Goal: Information Seeking & Learning: Learn about a topic

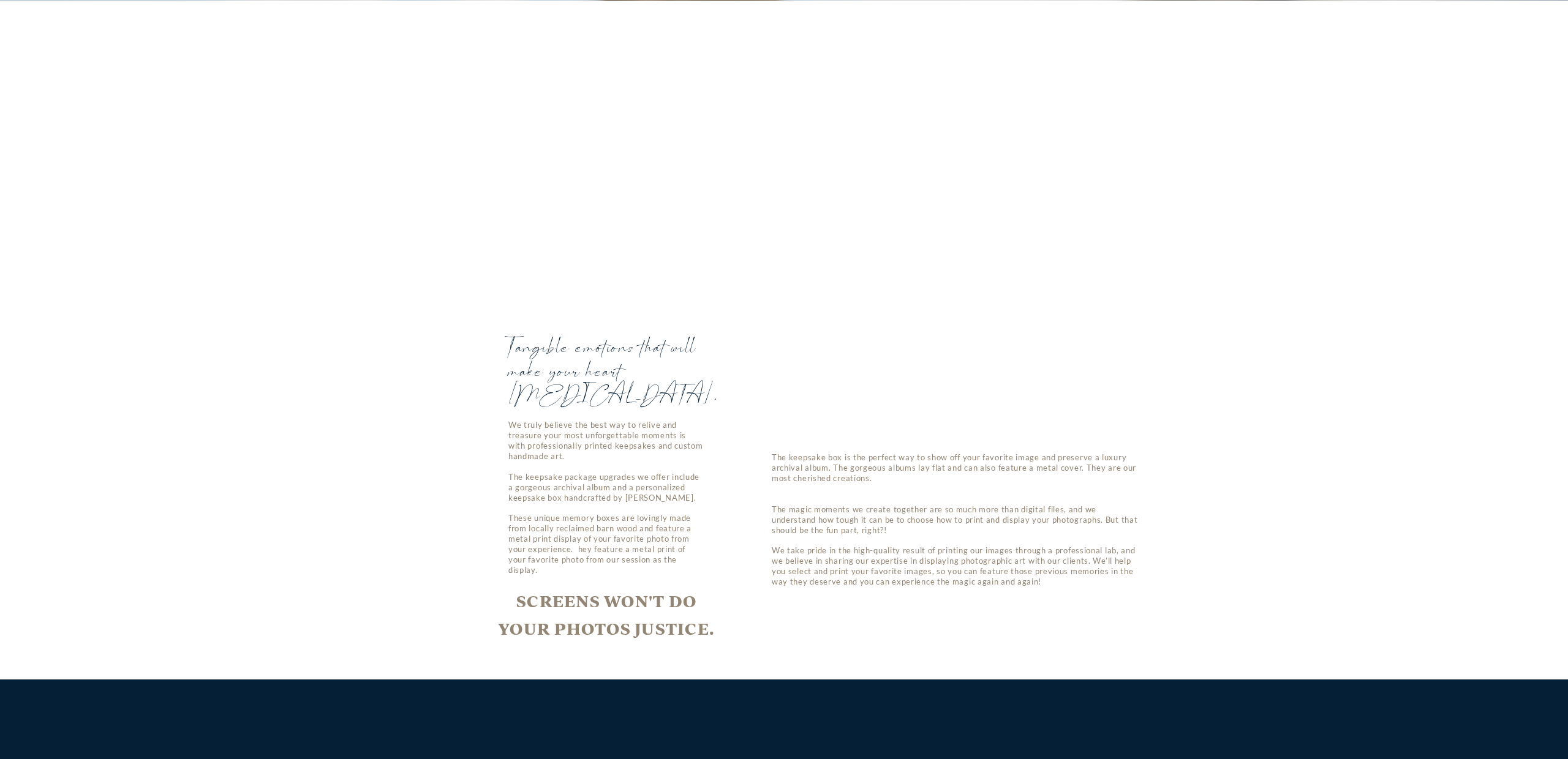
scroll to position [2969, 0]
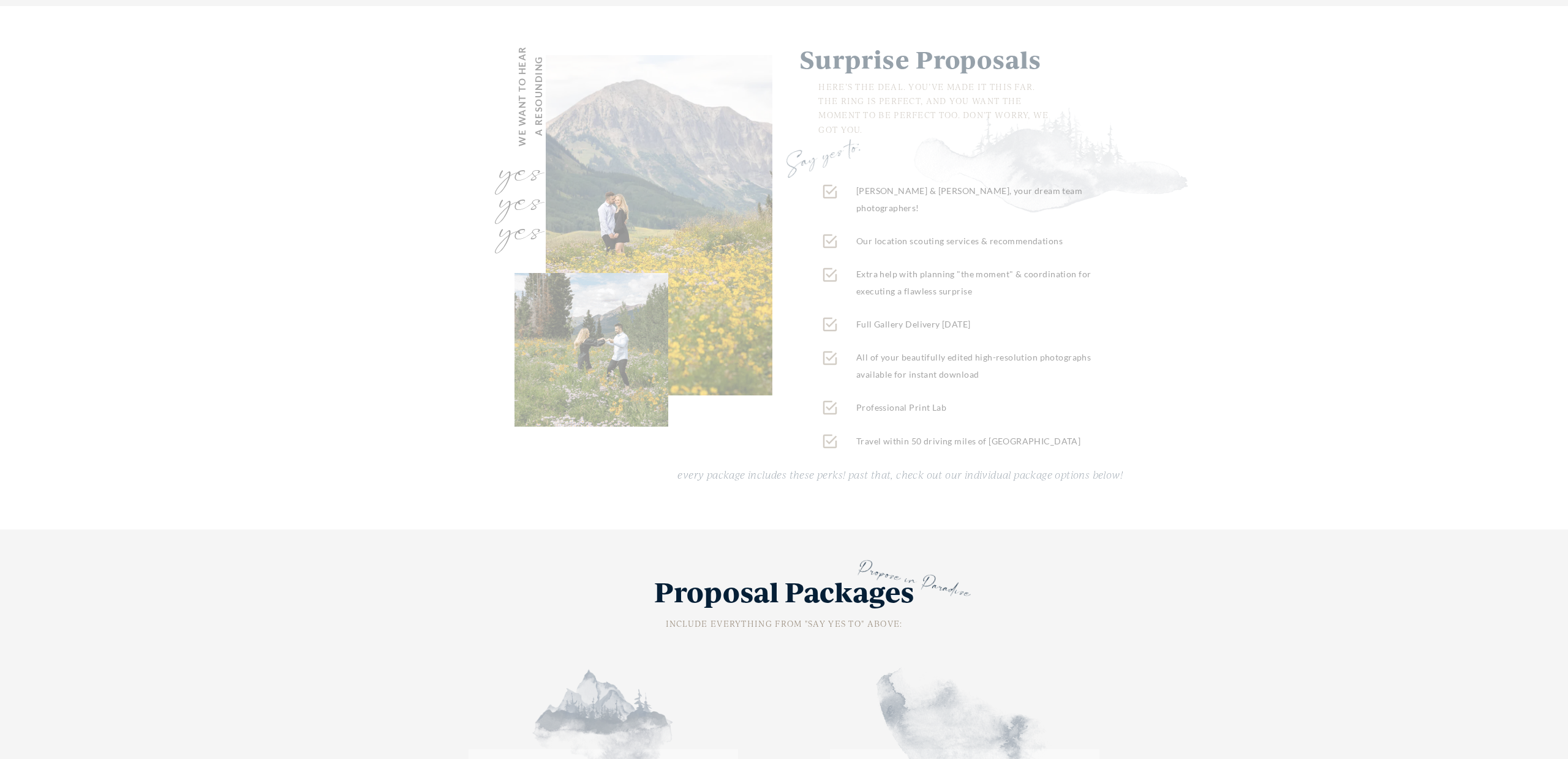
scroll to position [2051, 0]
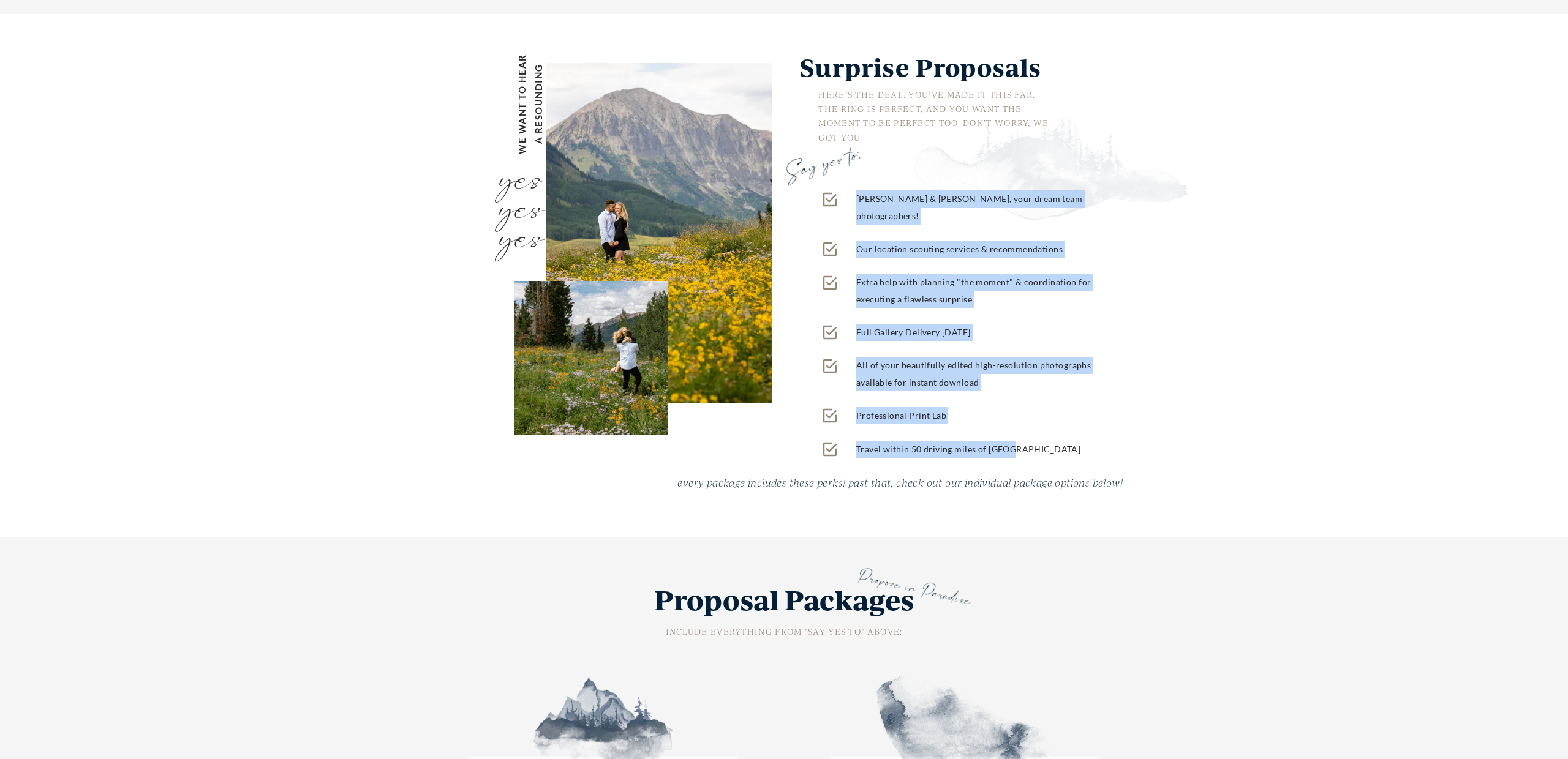
drag, startPoint x: 856, startPoint y: 106, endPoint x: 1027, endPoint y: 343, distance: 292.2
click at [1027, 343] on ul "[PERSON_NAME] & [PERSON_NAME], your dream team photographers! Our location scou…" at bounding box center [962, 324] width 282 height 268
copy ul "[PERSON_NAME] & [PERSON_NAME], your dream team photographers! Our location scou…"
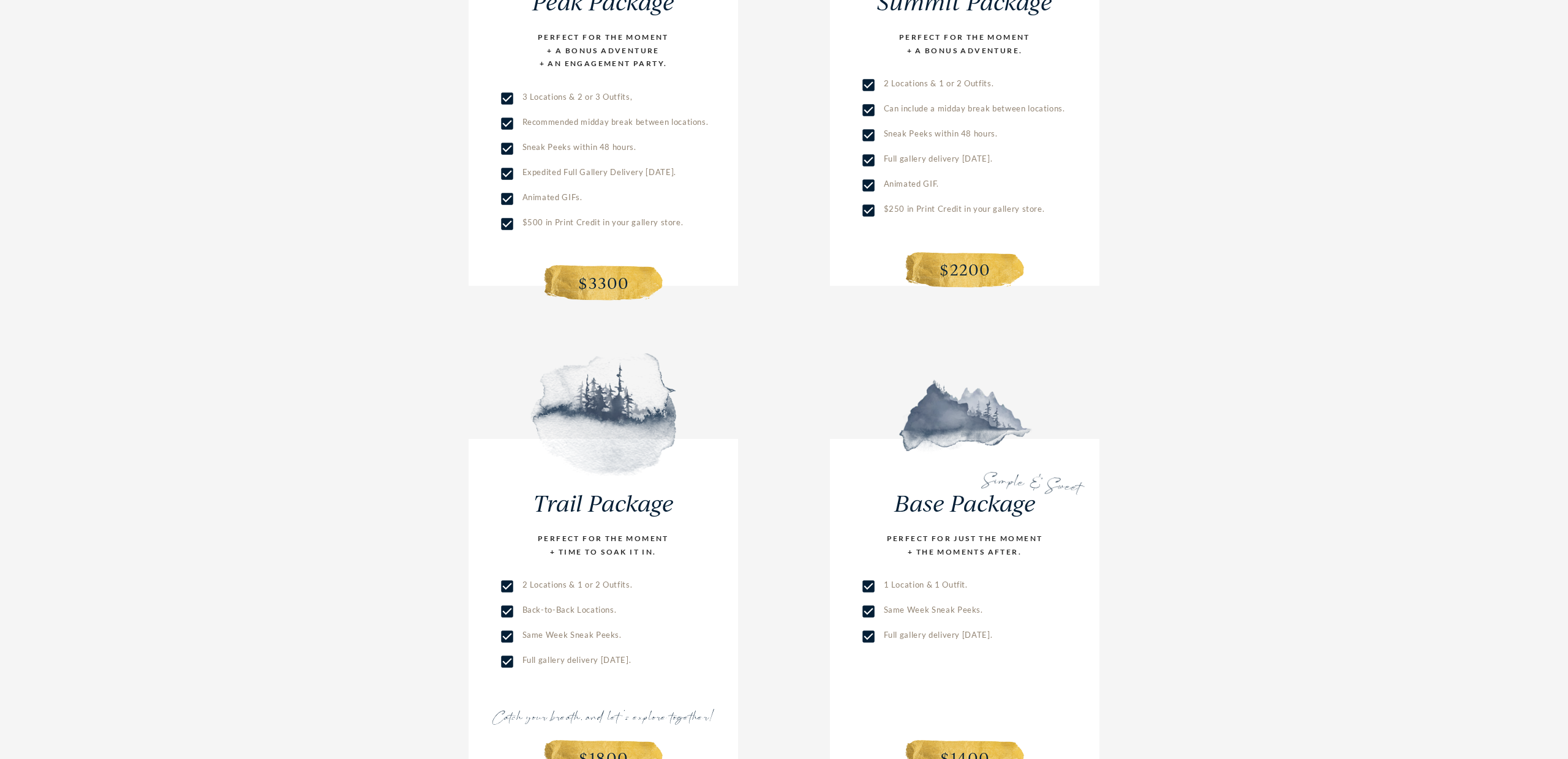
scroll to position [3051, 0]
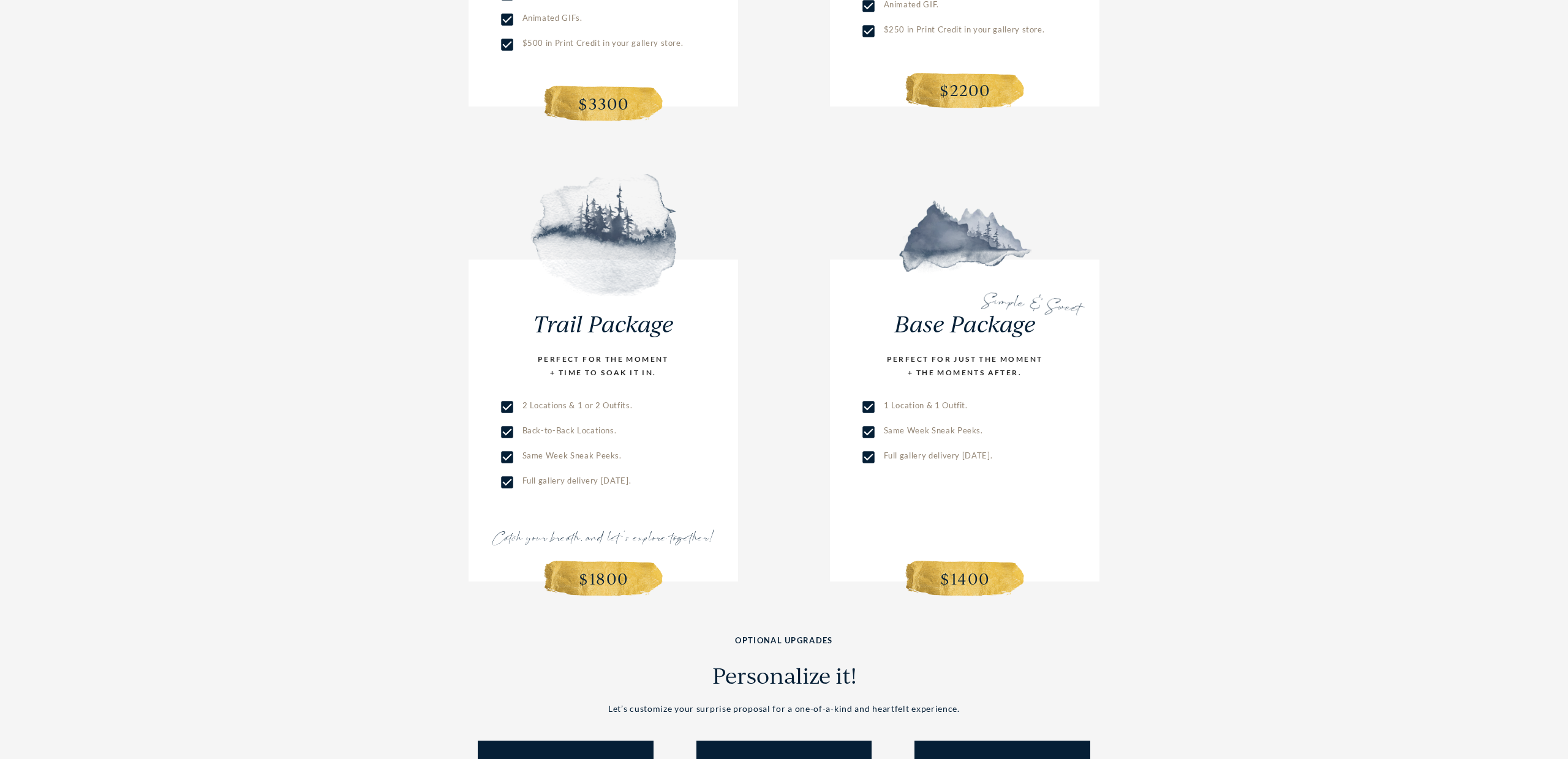
drag, startPoint x: 884, startPoint y: 297, endPoint x: 1033, endPoint y: 346, distance: 156.9
click at [1033, 397] on ul "1 Location & 1 Outfit. Same Week Sneak Peeks. Full gallery delivery [DATE]." at bounding box center [974, 430] width 227 height 66
copy ul "1 Location & 1 Outfit. Same Week Sneak Peeks. Full gallery delivery [DATE]."
click at [1158, 441] on div "Propose in Paradise Proposal Packages INCLUDE EVERYTHING FROM "SAY YES TO" ABOV…" at bounding box center [784, 80] width 1568 height 1083
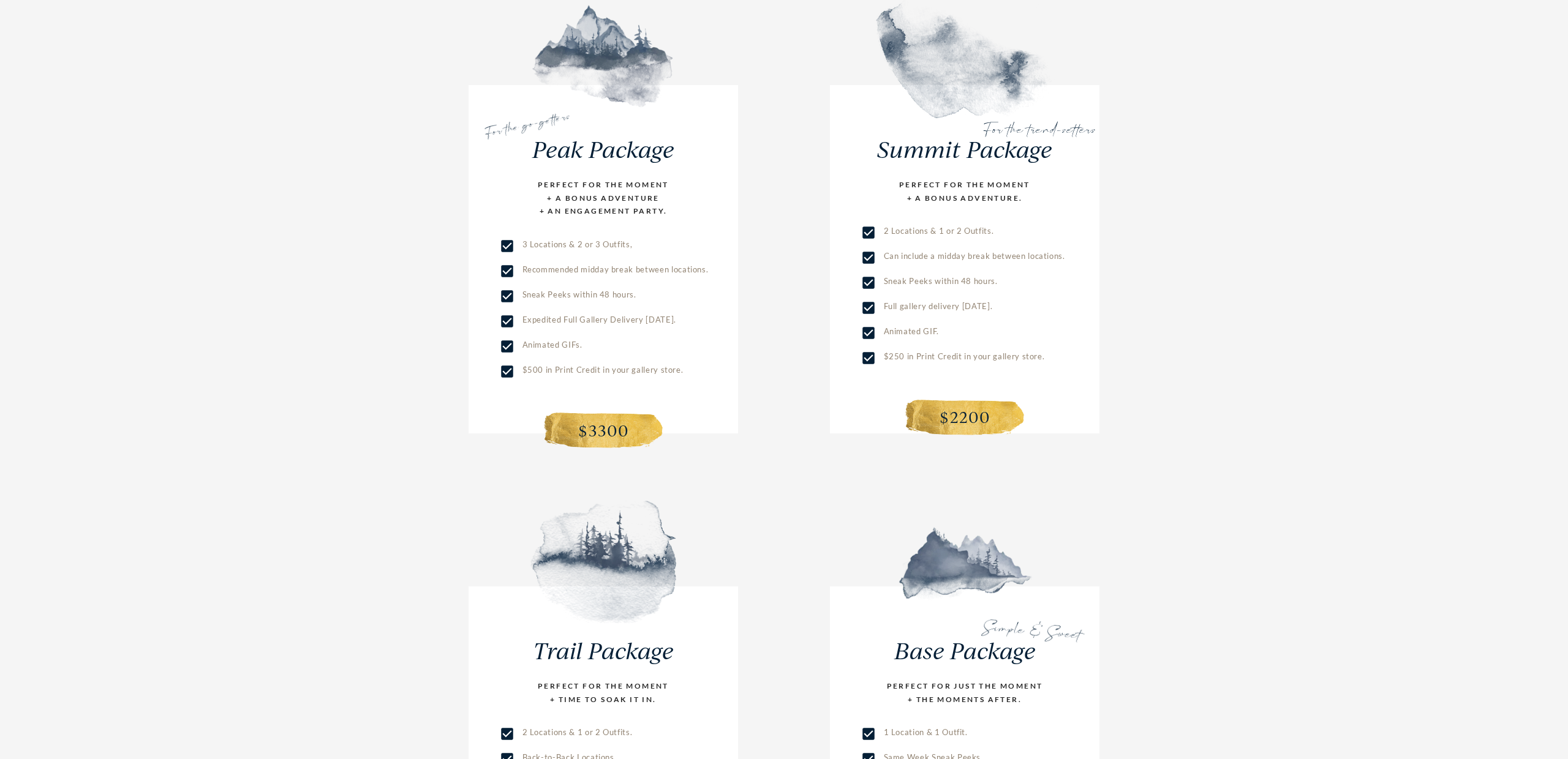
scroll to position [2723, 0]
